Goal: Information Seeking & Learning: Learn about a topic

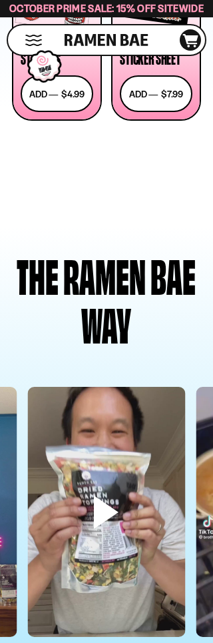
scroll to position [4533, 0]
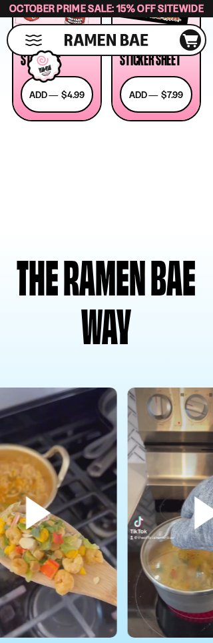
click at [147, 429] on video at bounding box center [207, 528] width 158 height 281
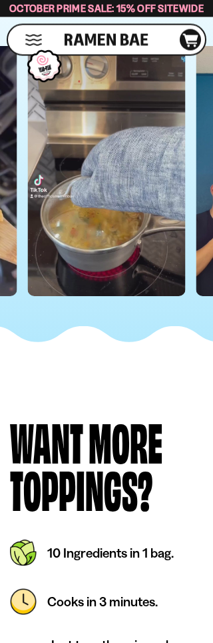
scroll to position [4875, 0]
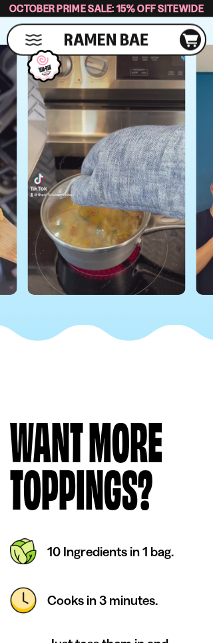
click at [107, 396] on picture at bounding box center [107, 396] width 0 height 0
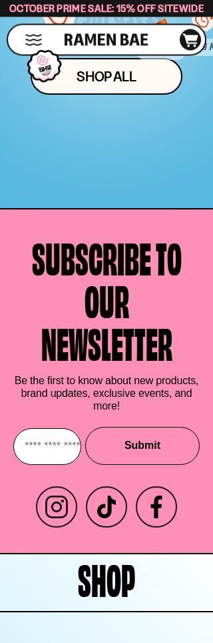
scroll to position [7384, 0]
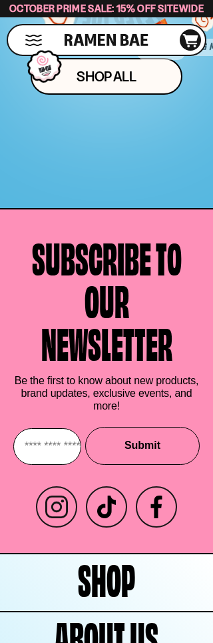
click at [174, 71] on div at bounding box center [204, 38] width 66 height 66
click at [166, 81] on div at bounding box center [161, 48] width 66 height 66
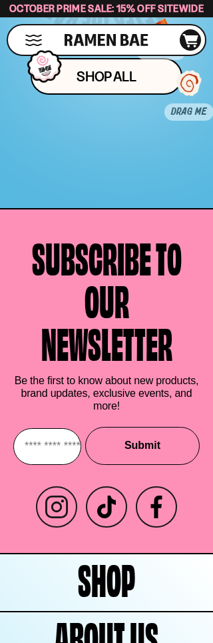
click at [159, 136] on div at bounding box center [190, 103] width 66 height 66
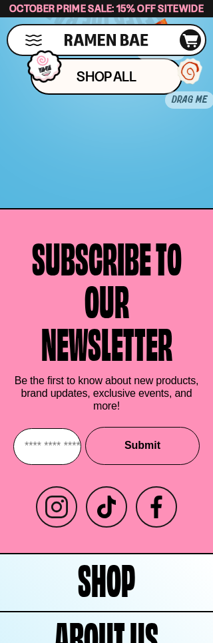
click at [201, 124] on div at bounding box center [190, 91] width 66 height 66
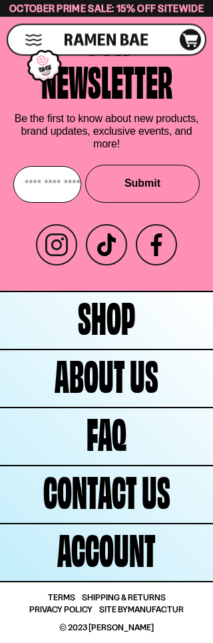
scroll to position [7817, 0]
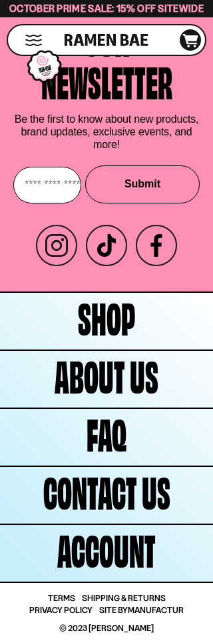
click at [153, 594] on span "Shipping & Returns" at bounding box center [124, 598] width 84 height 9
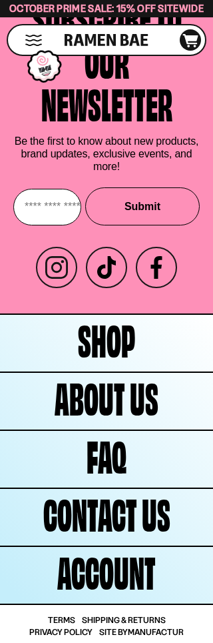
scroll to position [1832, 0]
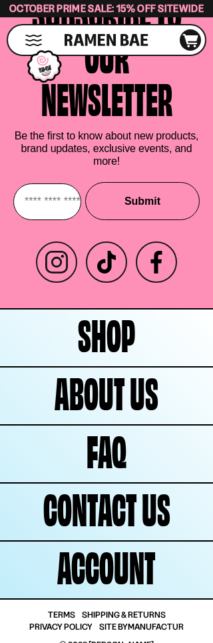
click at [136, 312] on link "Shop" at bounding box center [106, 338] width 213 height 57
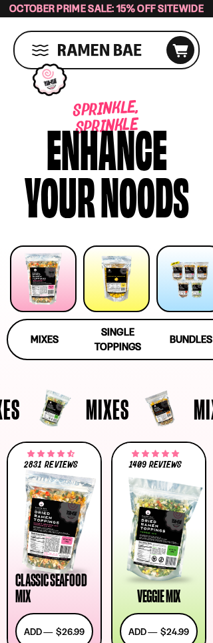
click at [58, 336] on span "Mixes" at bounding box center [45, 339] width 28 height 13
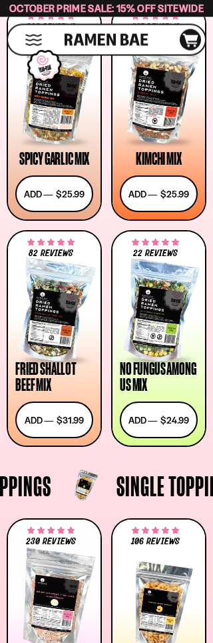
scroll to position [664, 0]
click at [167, 315] on div at bounding box center [159, 312] width 78 height 100
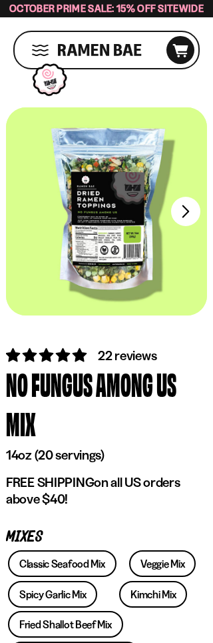
click at [141, 357] on span "22 reviews" at bounding box center [127, 356] width 59 height 16
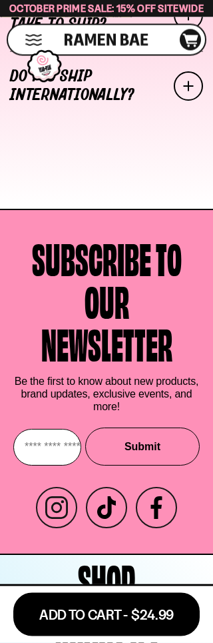
scroll to position [5898, 0]
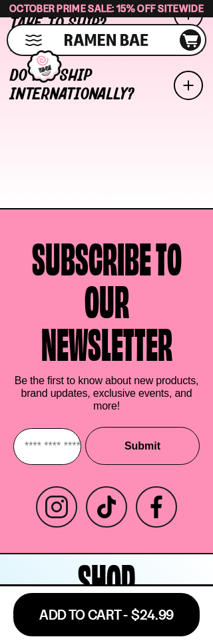
click at [95, 50] on link "How long does it take to ship?" at bounding box center [106, 14] width 193 height 71
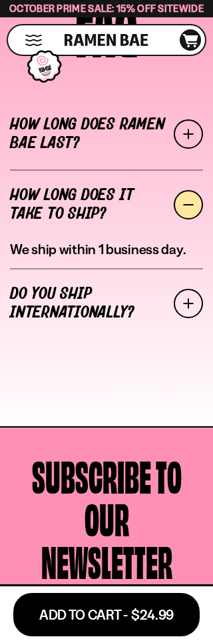
scroll to position [5646, 0]
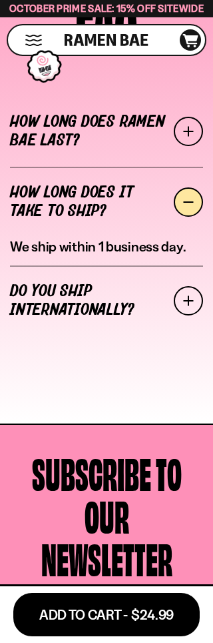
click at [115, 167] on link "How long does Ramen Bae Last?" at bounding box center [106, 131] width 193 height 71
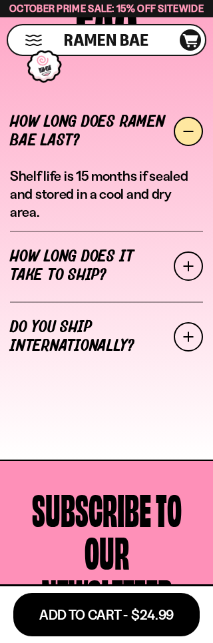
click at [123, 302] on link "How long does it take to ship?" at bounding box center [106, 266] width 193 height 71
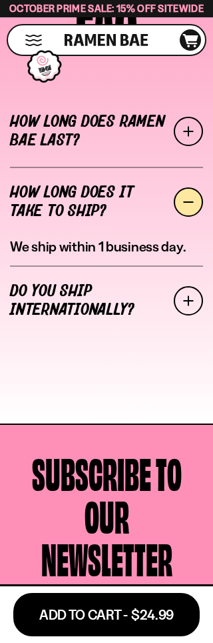
click at [111, 336] on link "Do you ship internationally?" at bounding box center [106, 301] width 193 height 71
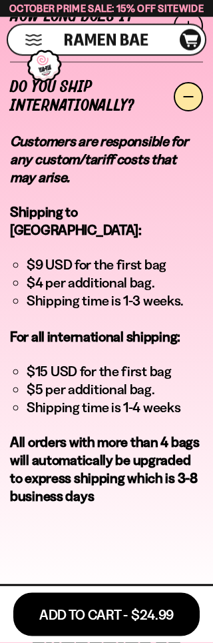
scroll to position [5823, 0]
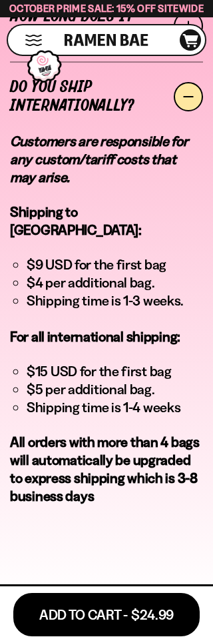
click at [121, 61] on link "How long does it take to ship?" at bounding box center [106, 26] width 193 height 71
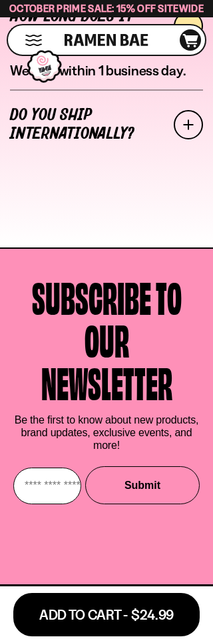
click at [141, 160] on link "Do you ship internationally?" at bounding box center [106, 124] width 193 height 71
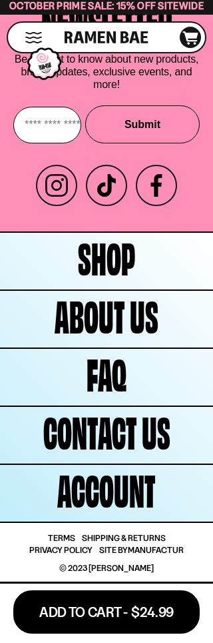
scroll to position [6681, 0]
